Goal: Task Accomplishment & Management: Use online tool/utility

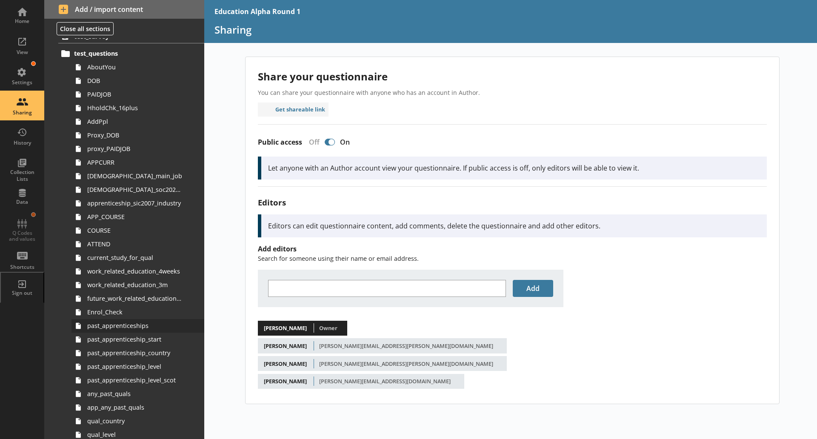
scroll to position [47, 0]
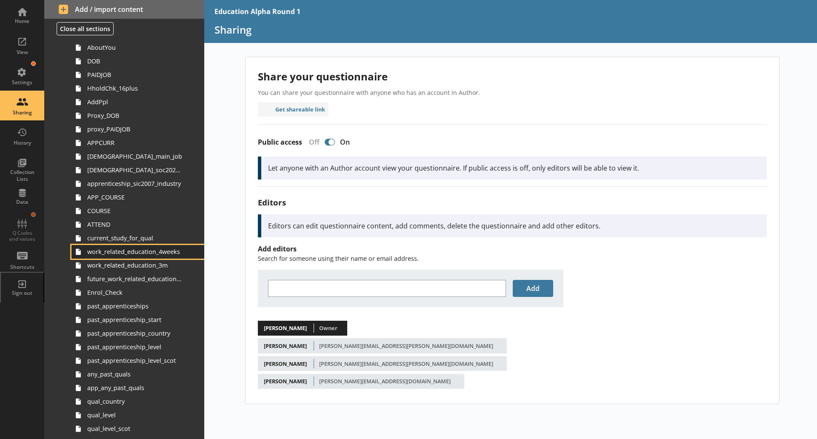
click at [169, 252] on span "work_related_education_4weeks" at bounding box center [134, 252] width 95 height 8
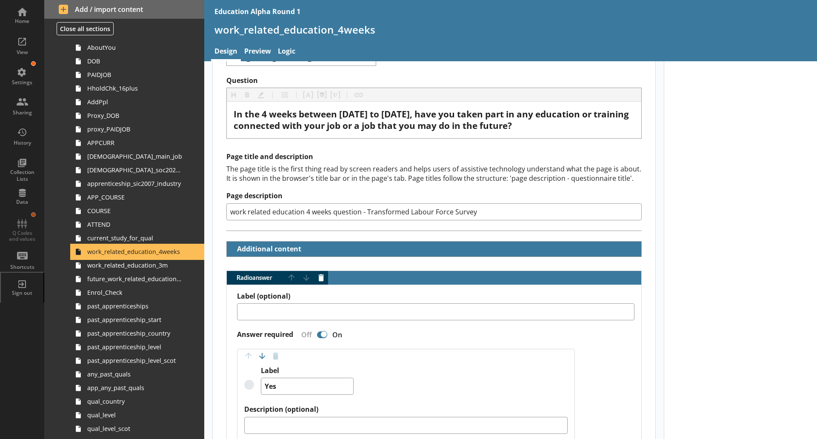
scroll to position [43, 0]
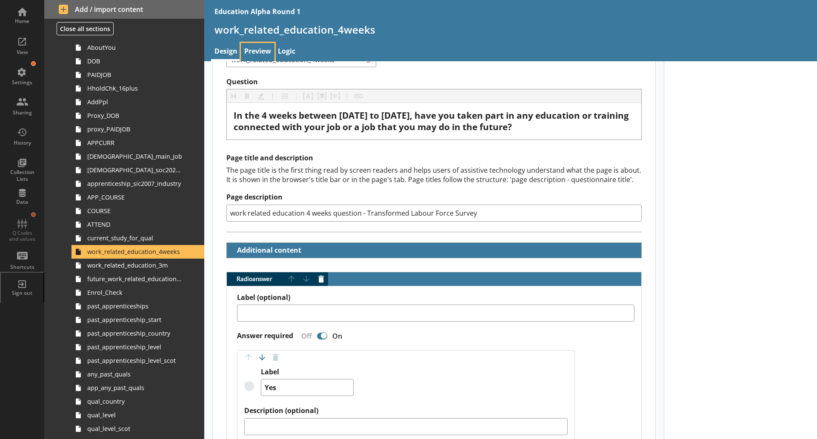
click at [258, 50] on link "Preview" at bounding box center [258, 52] width 34 height 18
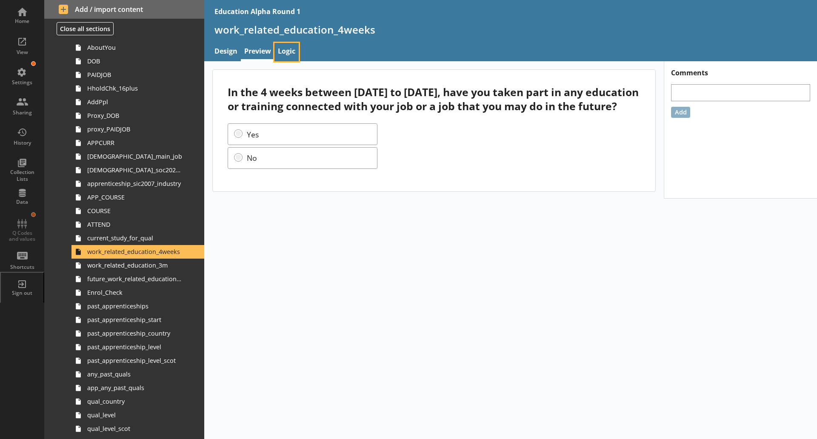
click at [286, 43] on link "Logic" at bounding box center [287, 52] width 24 height 18
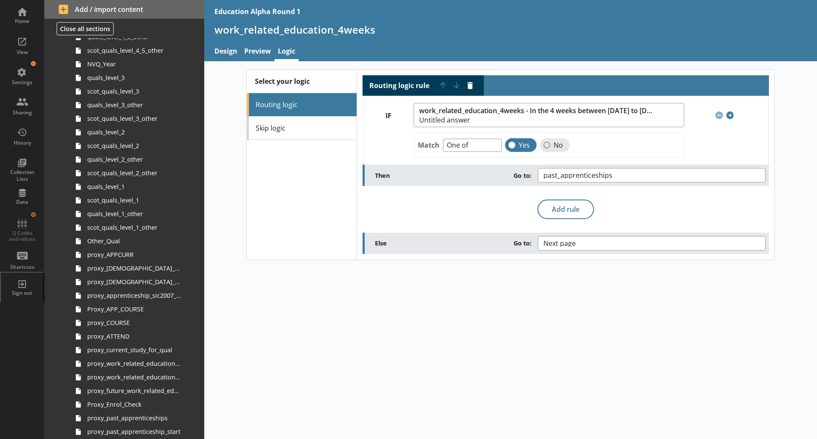
scroll to position [535, 0]
click at [160, 361] on span "proxy_work_related_education_4weeks" at bounding box center [134, 363] width 95 height 8
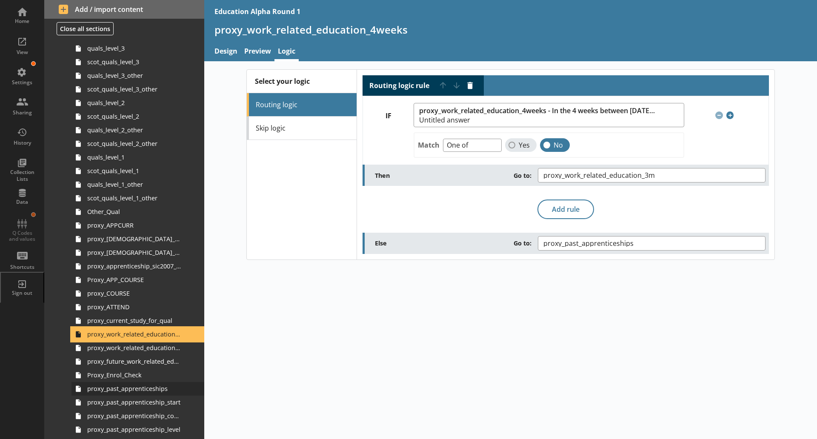
scroll to position [564, 0]
click at [149, 352] on link "proxy_work_related_education_3m" at bounding box center [138, 348] width 133 height 14
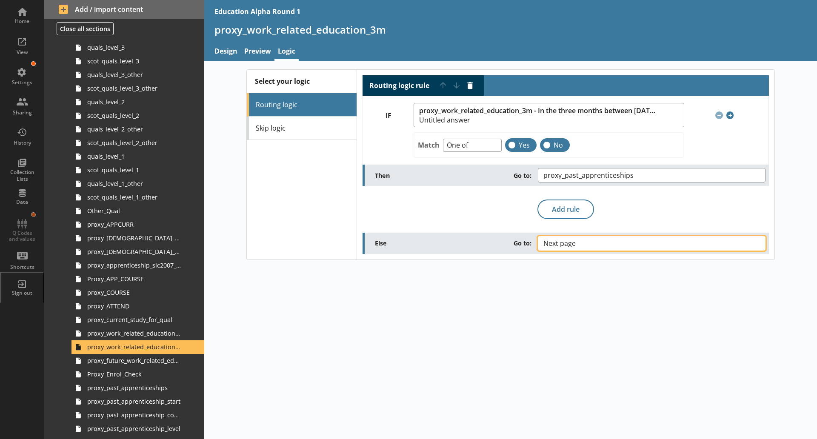
click at [564, 244] on span "Next page" at bounding box center [567, 243] width 46 height 7
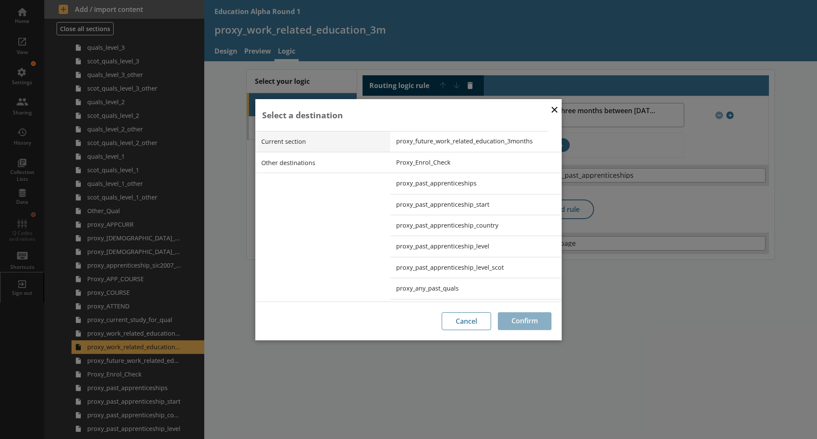
click at [610, 305] on div "× Select a destination Current section Other destinations proxy_future_work_rel…" at bounding box center [408, 219] width 817 height 439
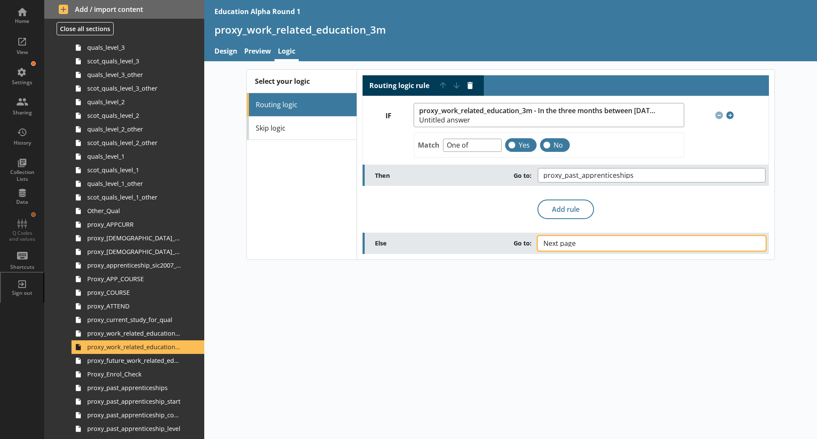
click at [587, 243] on span "Next page" at bounding box center [567, 243] width 46 height 7
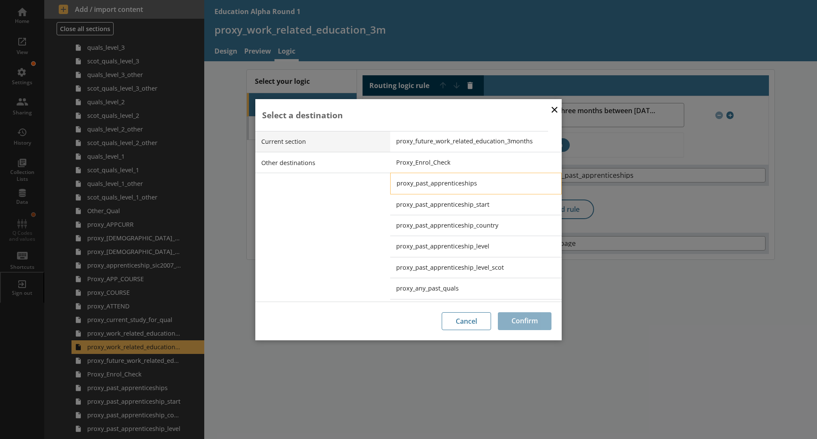
click at [493, 185] on span "proxy_past_apprenticeships" at bounding box center [483, 183] width 172 height 8
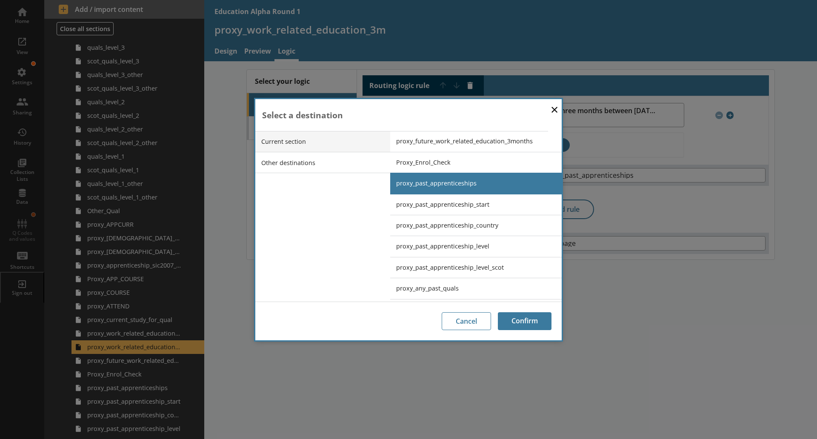
click at [521, 309] on div "Cancel Confirm" at bounding box center [408, 321] width 306 height 39
click at [522, 327] on button "Confirm" at bounding box center [525, 321] width 54 height 18
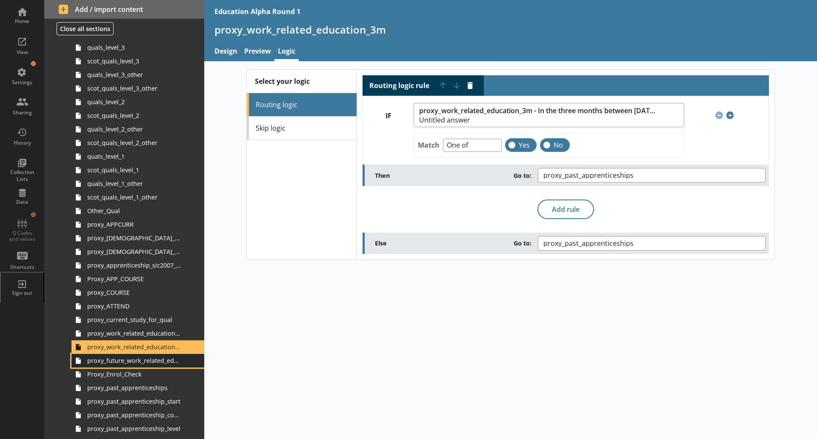
click at [152, 366] on link "proxy_future_work_related_education_3months" at bounding box center [138, 361] width 133 height 14
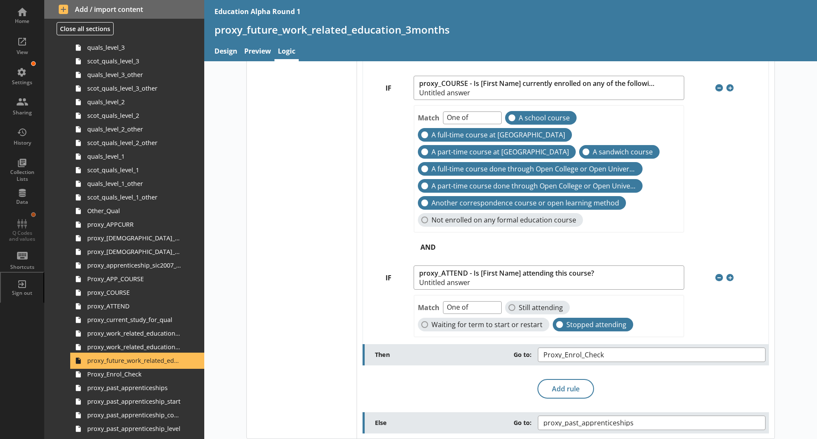
scroll to position [619, 0]
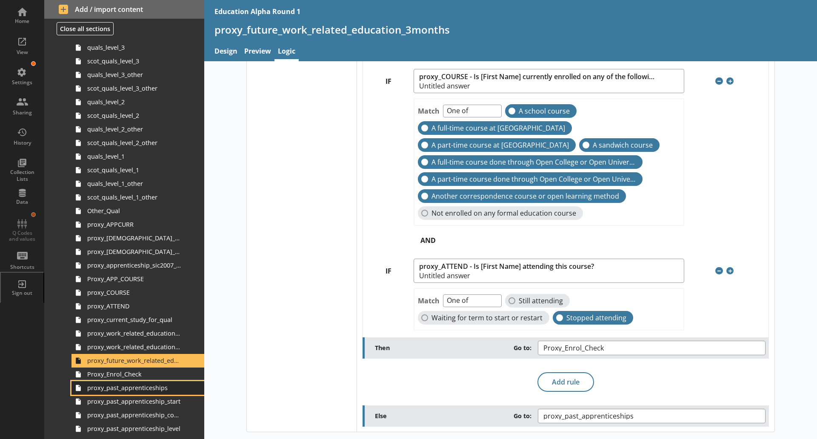
click at [146, 388] on span "proxy_past_apprenticeships" at bounding box center [134, 388] width 95 height 8
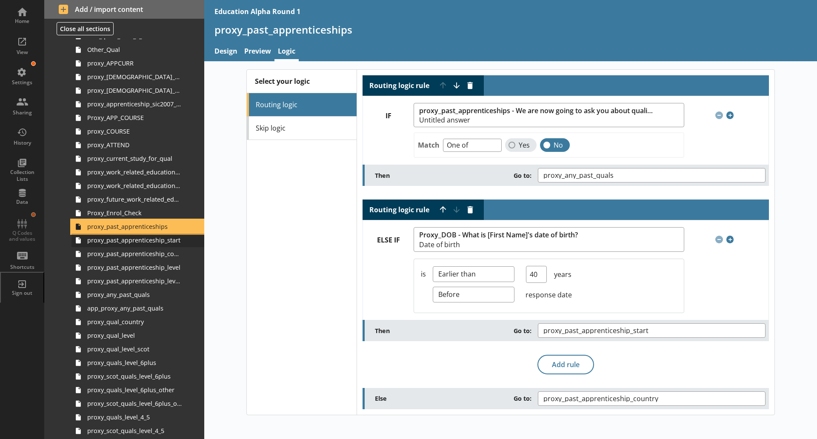
scroll to position [726, 0]
click at [254, 54] on link "Preview" at bounding box center [258, 52] width 34 height 18
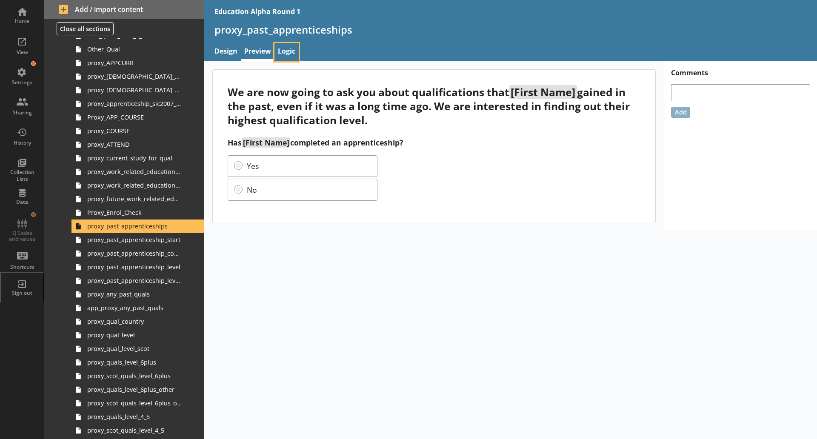
click at [298, 48] on link "Logic" at bounding box center [287, 52] width 24 height 18
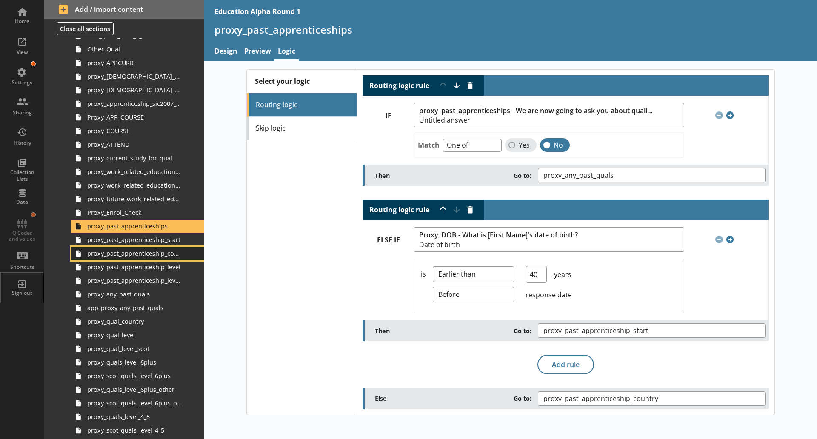
click at [156, 249] on span "proxy_past_apprenticeship_country" at bounding box center [134, 253] width 95 height 8
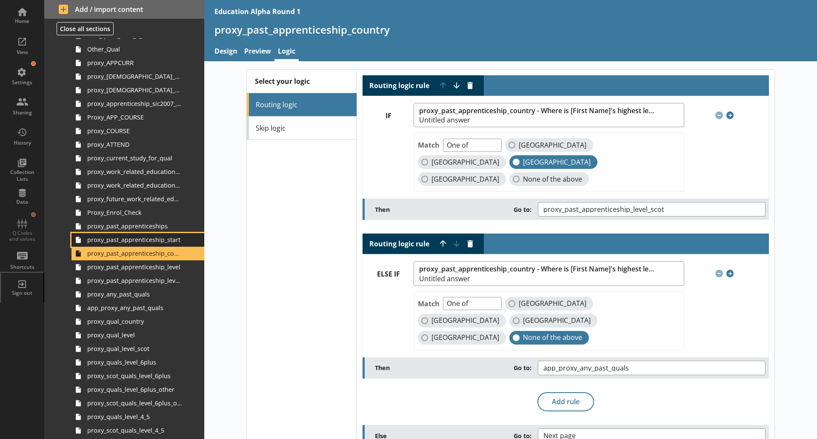
click at [160, 235] on link "proxy_past_apprenticeship_start" at bounding box center [138, 240] width 133 height 14
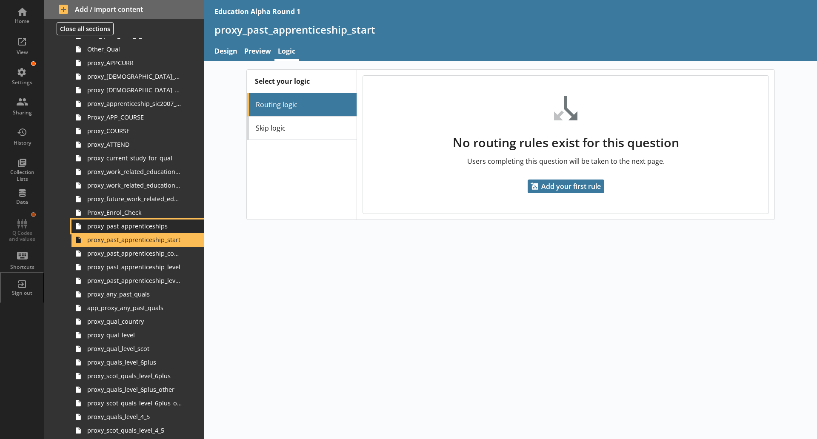
click at [155, 229] on span "proxy_past_apprenticeships" at bounding box center [134, 226] width 95 height 8
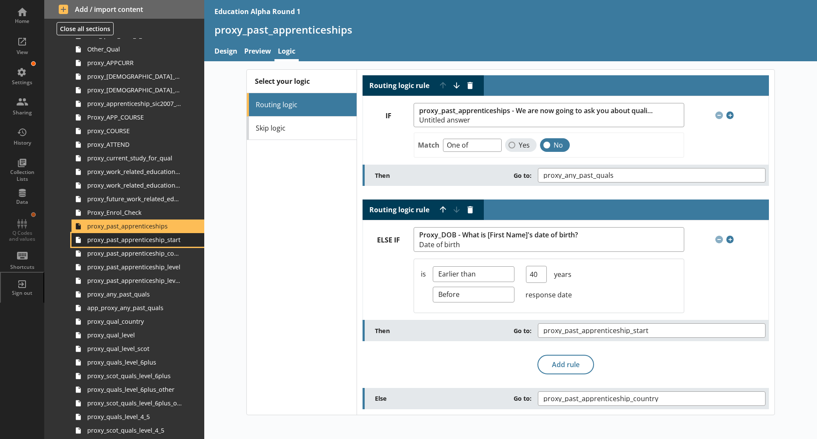
click at [157, 243] on span "proxy_past_apprenticeship_start" at bounding box center [134, 240] width 95 height 8
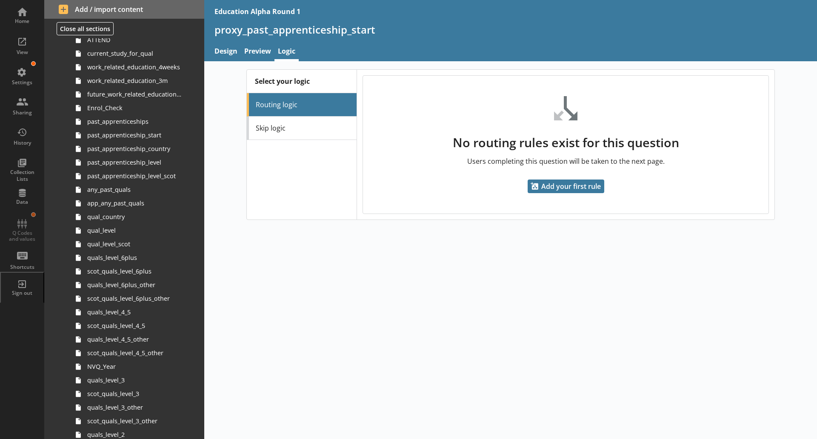
scroll to position [231, 0]
click at [161, 128] on link "past_apprenticeships" at bounding box center [138, 122] width 133 height 14
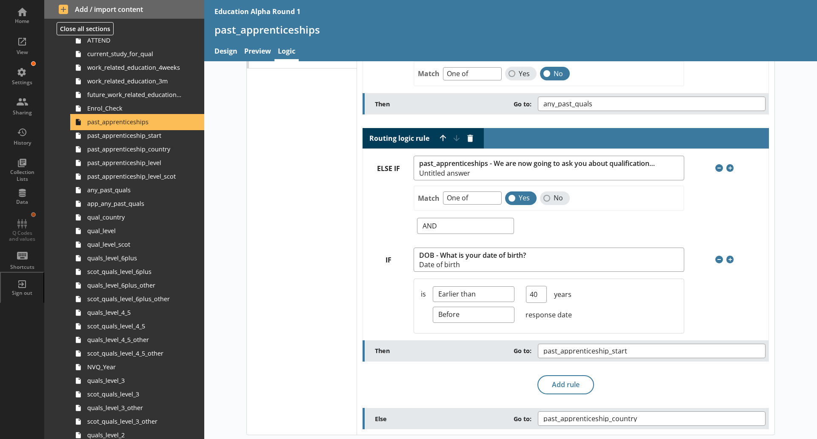
scroll to position [74, 0]
